Goal: Task Accomplishment & Management: Manage account settings

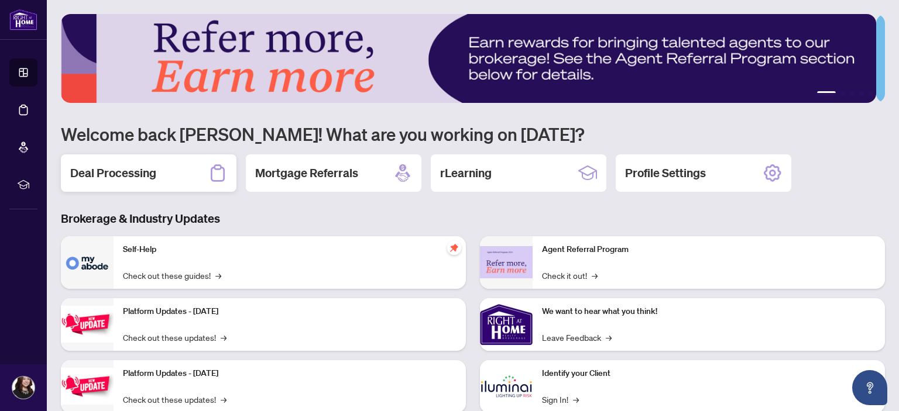
click at [87, 176] on h2 "Deal Processing" at bounding box center [113, 173] width 86 height 16
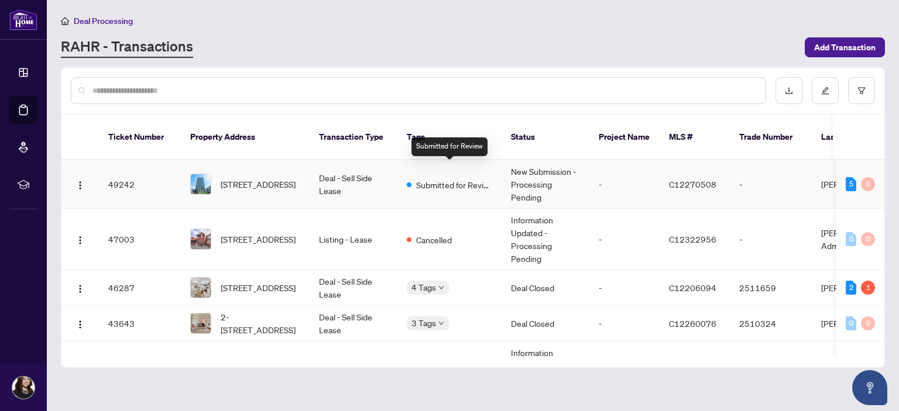
click at [455, 178] on span "Submitted for Review" at bounding box center [454, 184] width 76 height 13
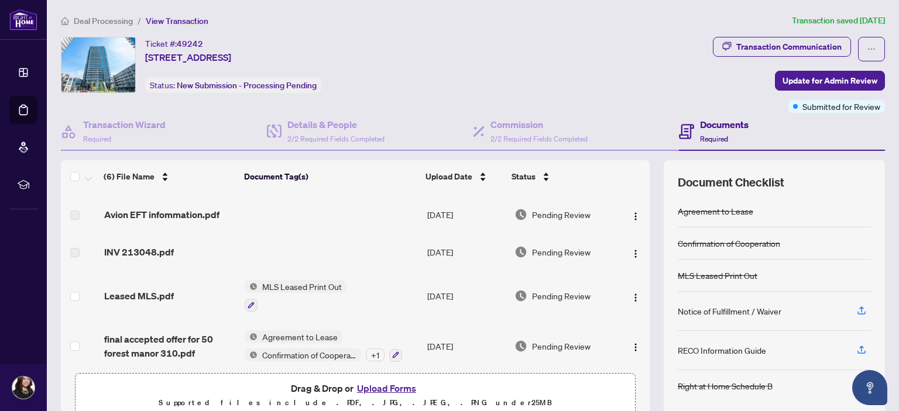
scroll to position [59, 0]
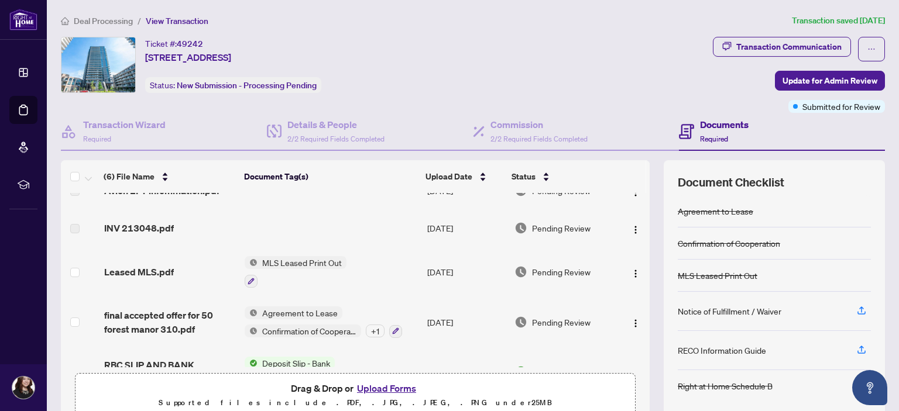
click at [147, 228] on span "INV 213048.pdf" at bounding box center [139, 228] width 70 height 14
click at [145, 271] on span "Leased MLS.pdf" at bounding box center [139, 272] width 70 height 14
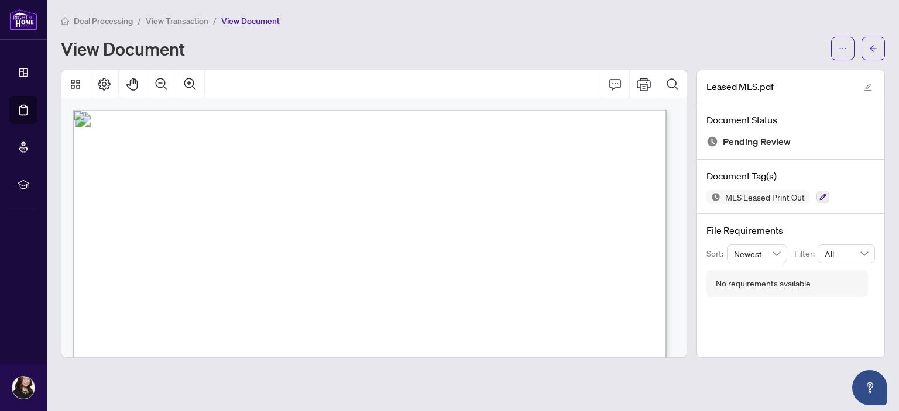
click at [178, 23] on span "View Transaction" at bounding box center [177, 21] width 63 height 11
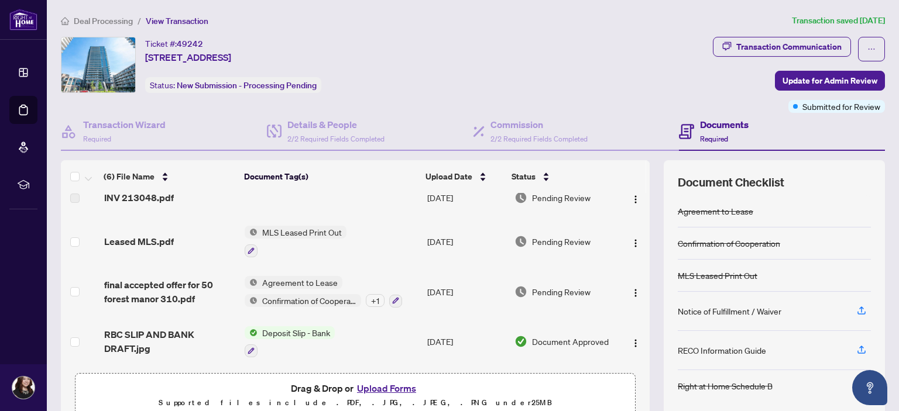
scroll to position [59, 0]
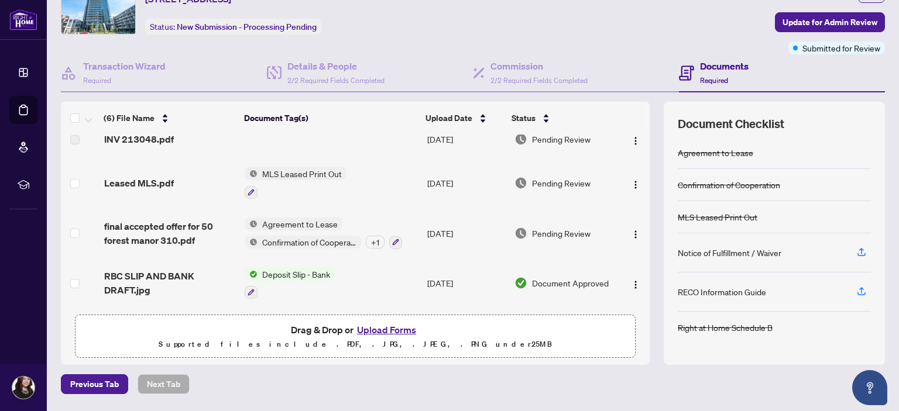
click at [293, 272] on span "Deposit Slip - Bank" at bounding box center [296, 274] width 77 height 13
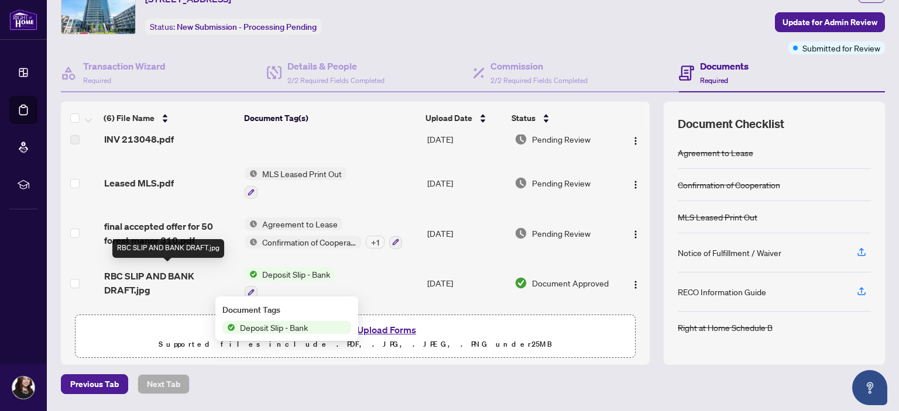
click at [176, 284] on span "RBC SLIP AND BANK DRAFT.jpg" at bounding box center [170, 283] width 132 height 28
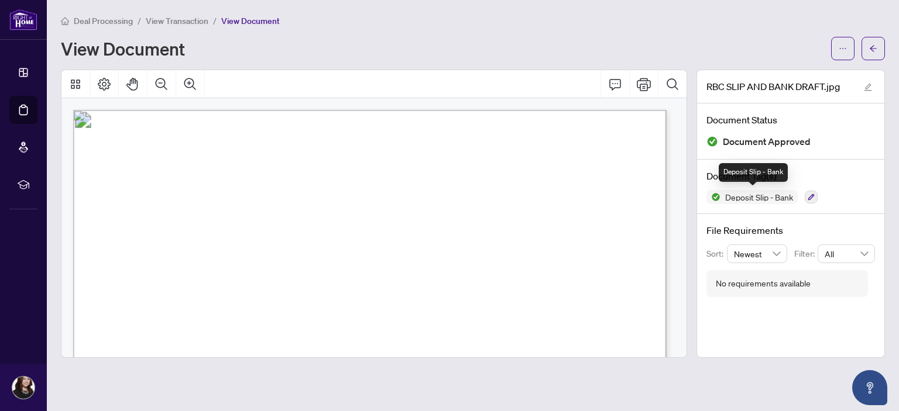
click at [751, 200] on span "Deposit Slip - Bank" at bounding box center [758, 197] width 77 height 8
click at [876, 46] on icon "arrow-left" at bounding box center [873, 48] width 8 height 8
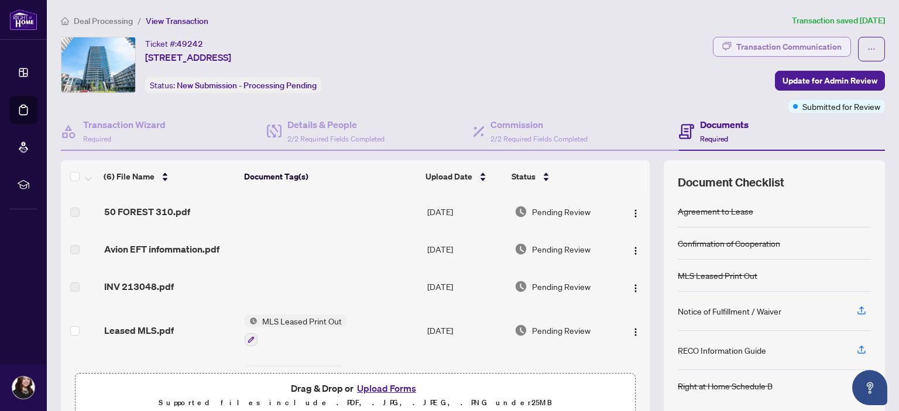
click at [787, 44] on div "Transaction Communication" at bounding box center [788, 46] width 105 height 19
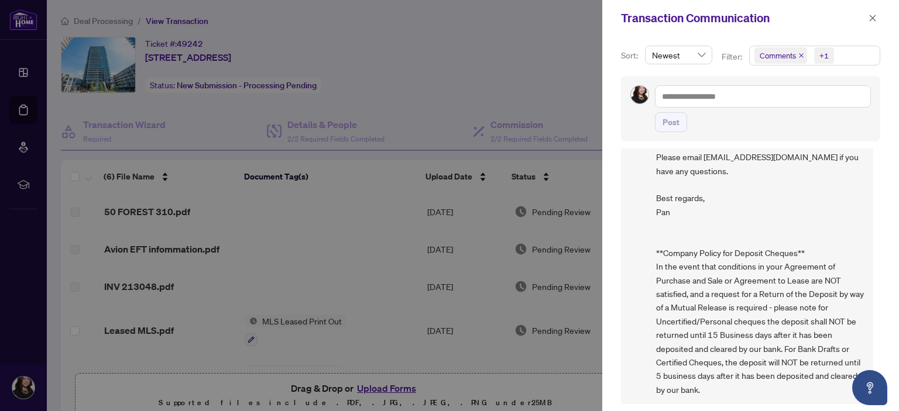
scroll to position [60, 0]
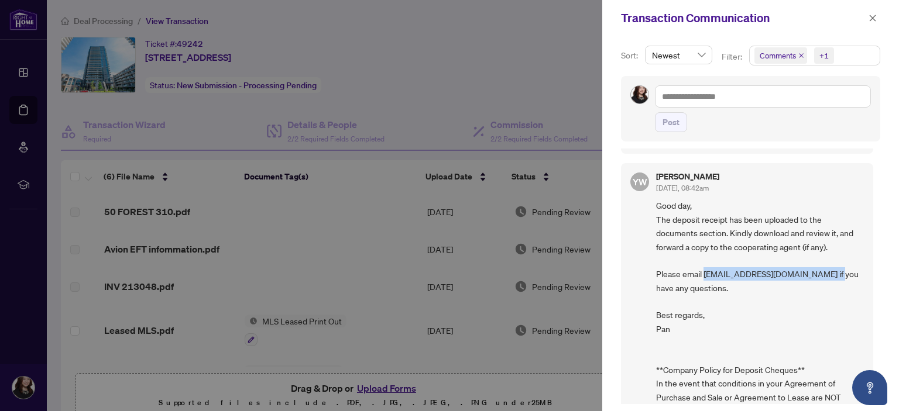
drag, startPoint x: 704, startPoint y: 271, endPoint x: 833, endPoint y: 278, distance: 128.9
click at [833, 278] on span "Good day, The deposit receipt has been uploaded to the documents section. Kindl…" at bounding box center [760, 356] width 208 height 315
copy span "accounting@rightathomerealty.com"
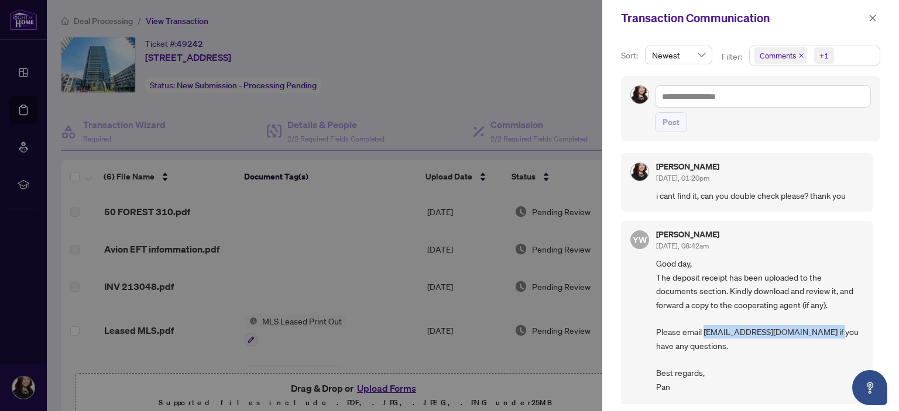
scroll to position [0, 0]
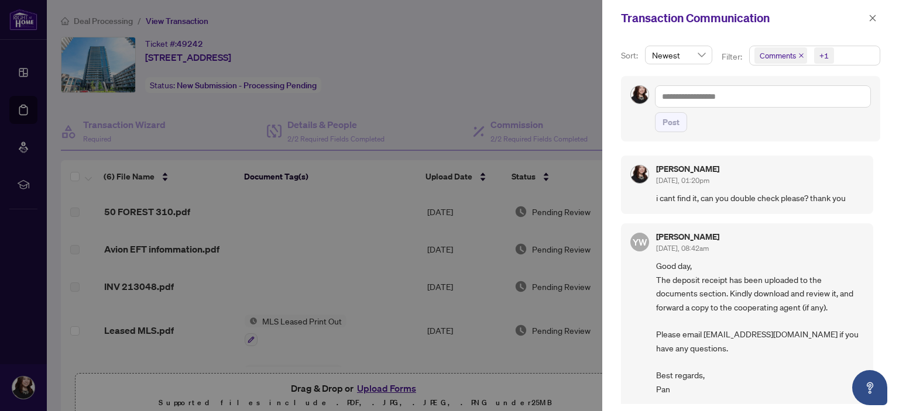
click at [500, 64] on div at bounding box center [449, 205] width 899 height 411
click at [451, 48] on div at bounding box center [449, 205] width 899 height 411
